Goal: Find specific page/section: Find specific page/section

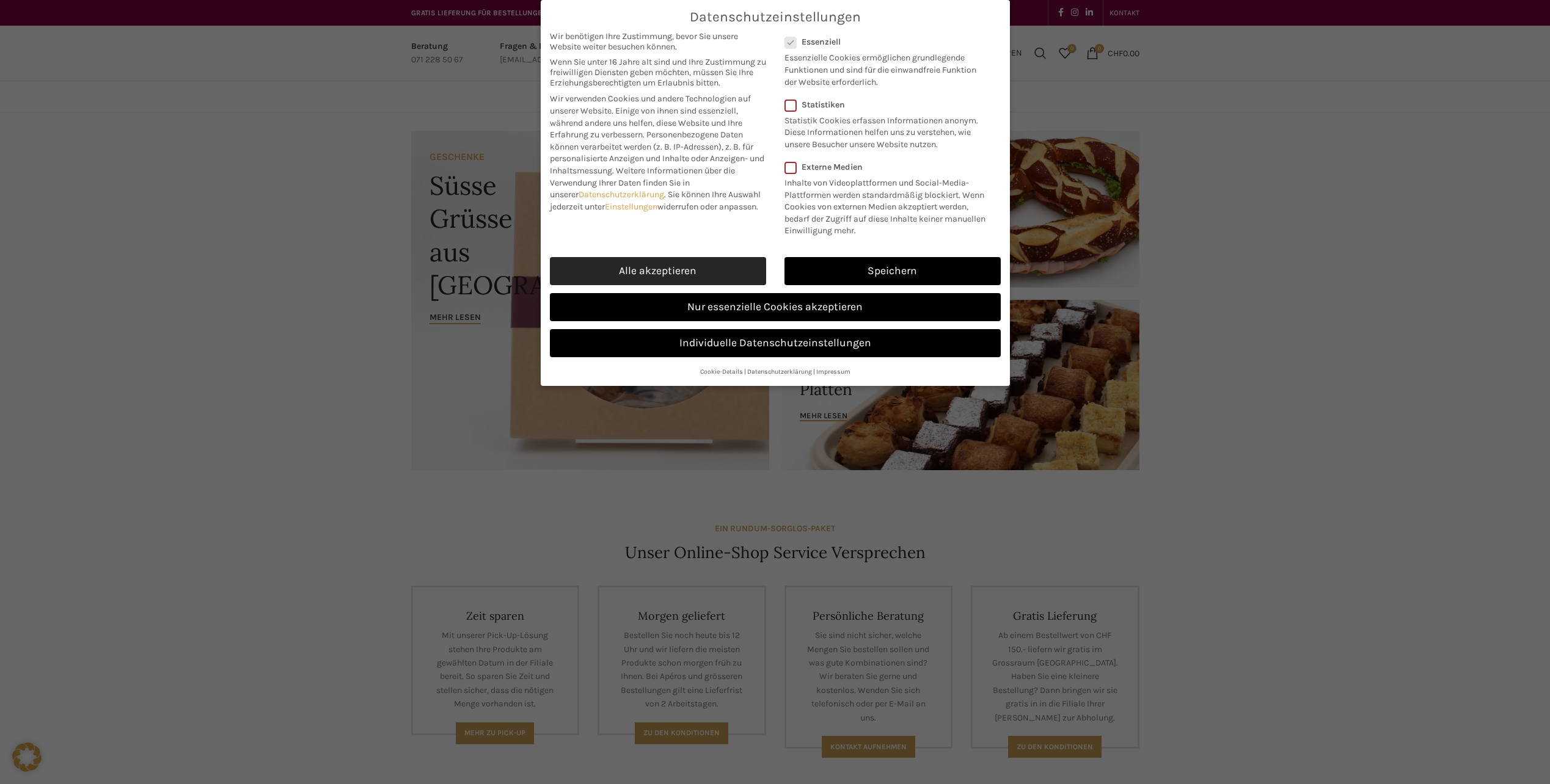
click at [754, 271] on link "Alle akzeptieren" at bounding box center [658, 271] width 216 height 28
checkbox input "true"
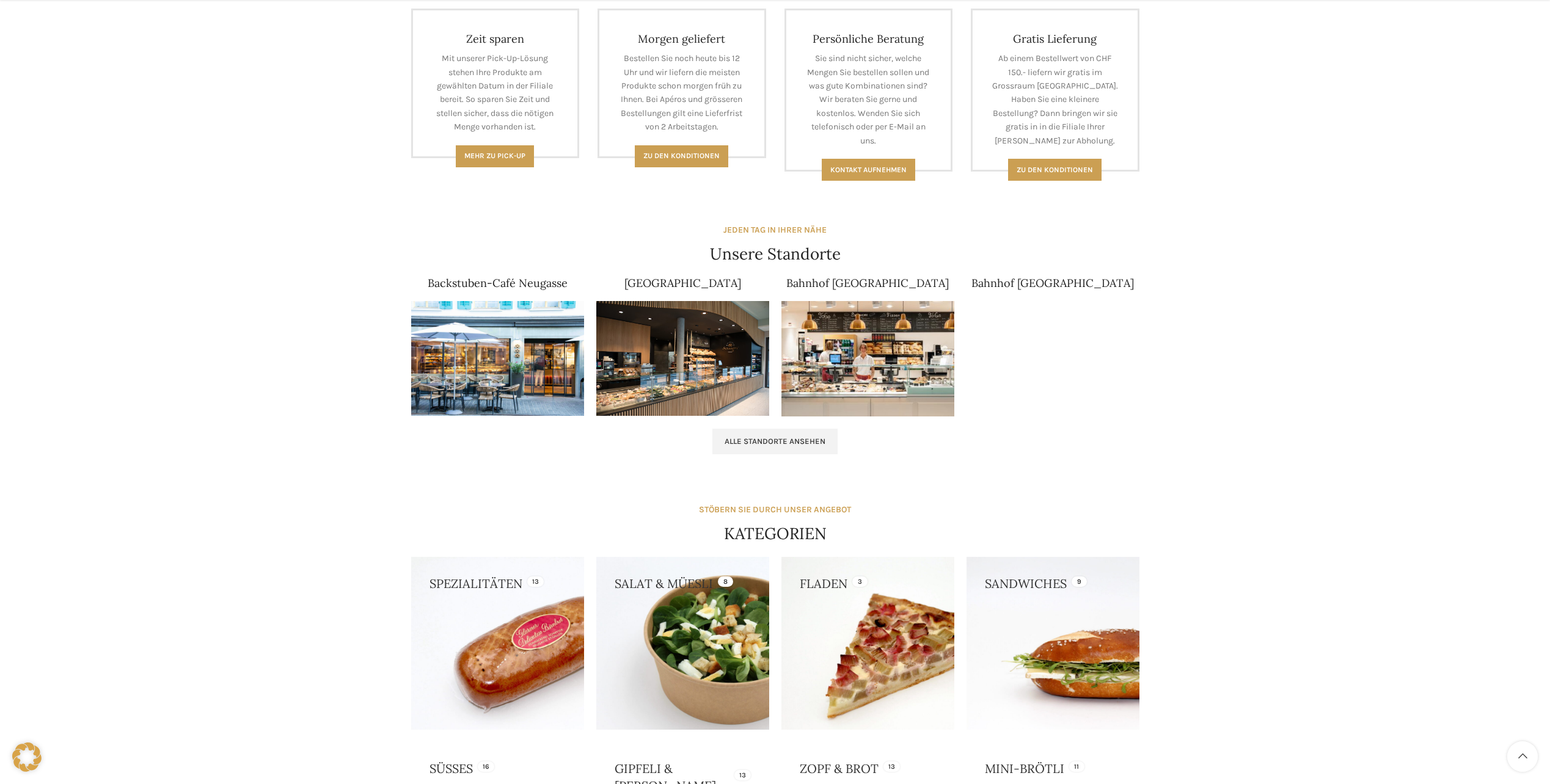
scroll to position [611, 0]
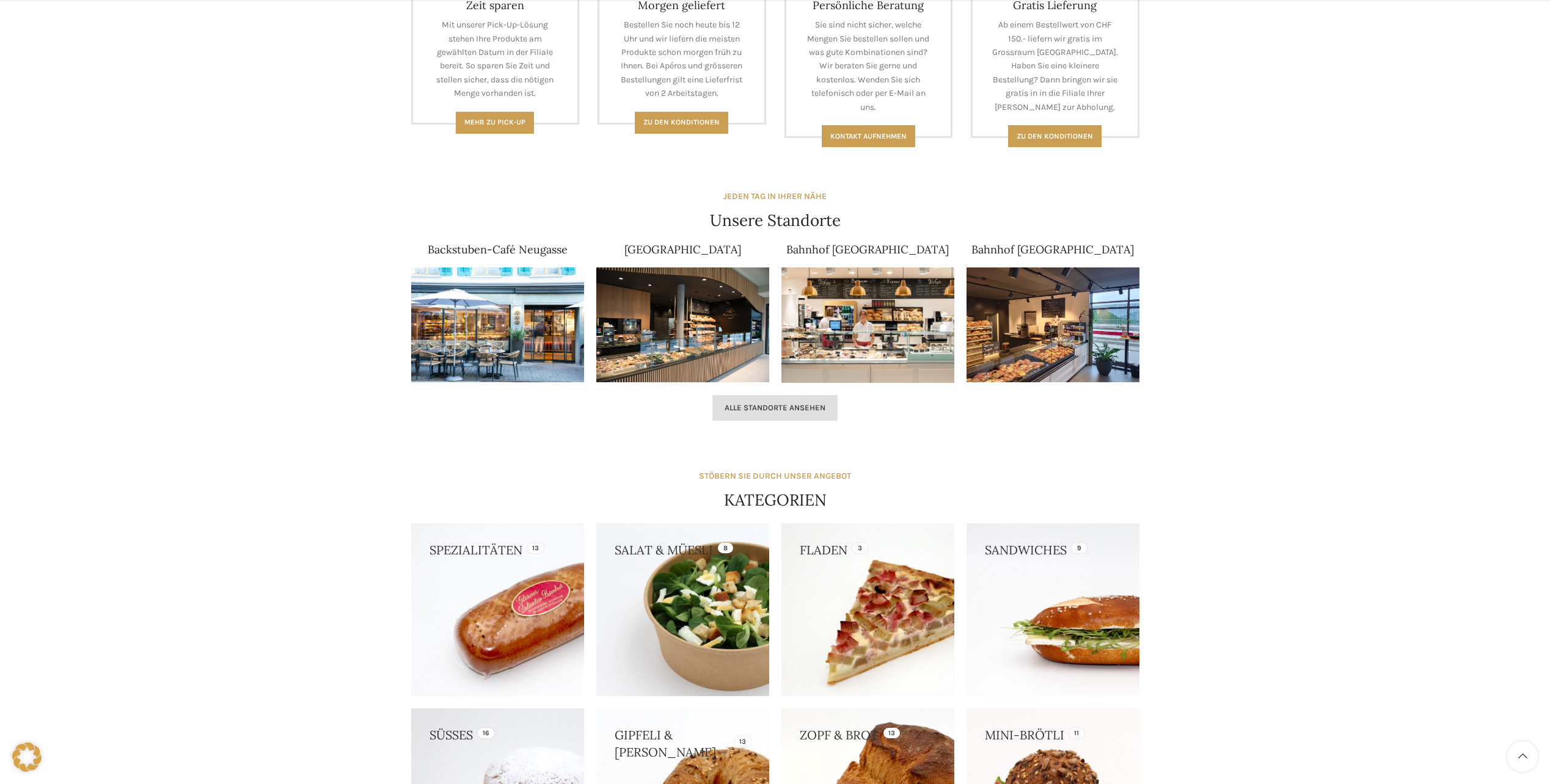
click at [783, 417] on link "Alle Standorte ansehen" at bounding box center [775, 408] width 125 height 26
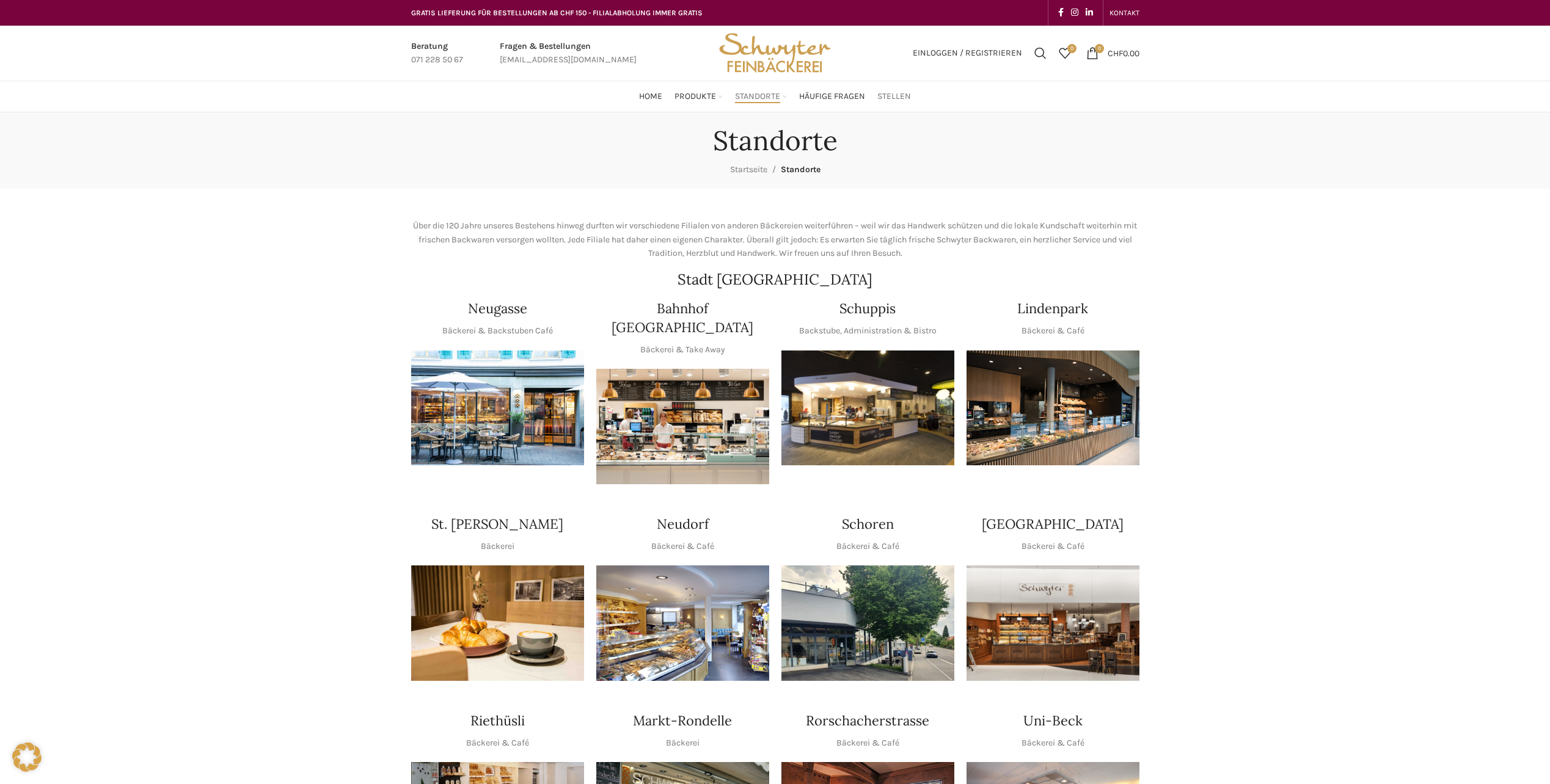
click at [888, 97] on span "Stellen" at bounding box center [894, 97] width 33 height 12
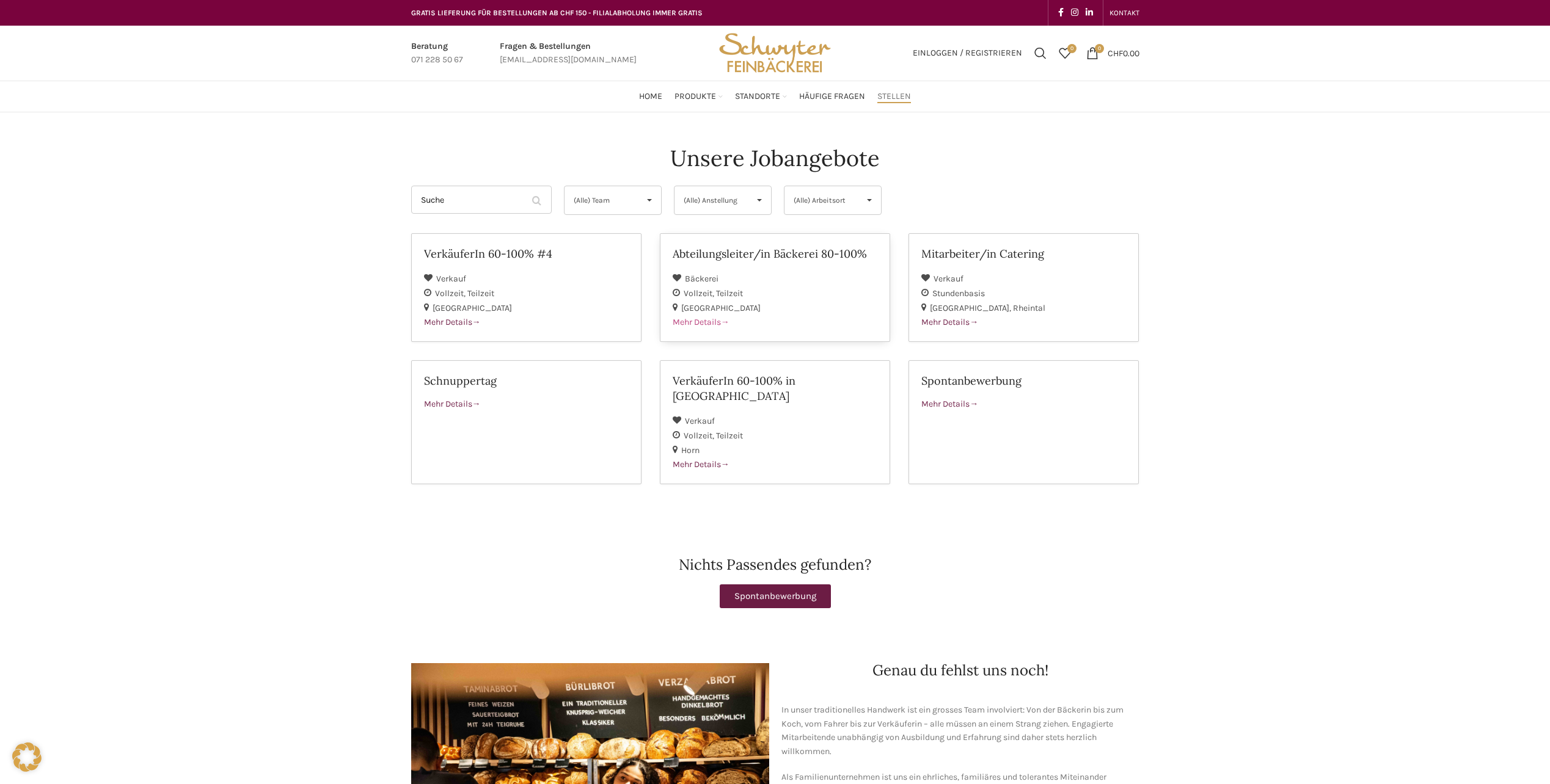
click at [705, 324] on span "Mehr Details" at bounding box center [701, 322] width 57 height 10
